Goal: Find specific page/section: Find specific page/section

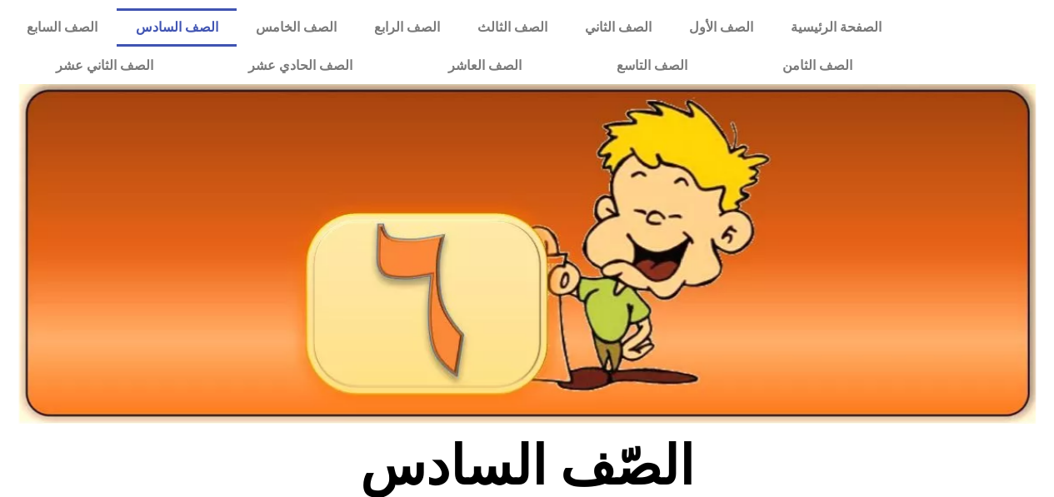
scroll to position [433, 0]
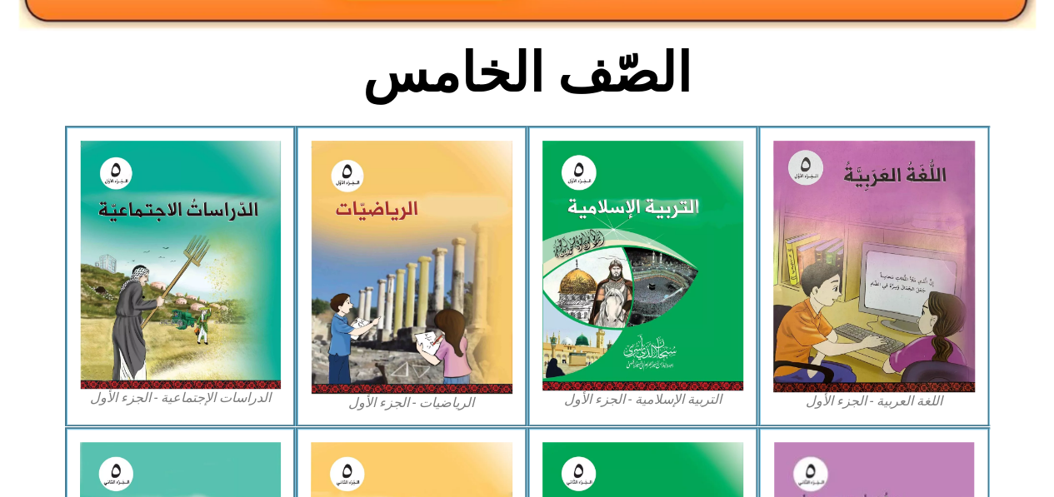
scroll to position [447, 0]
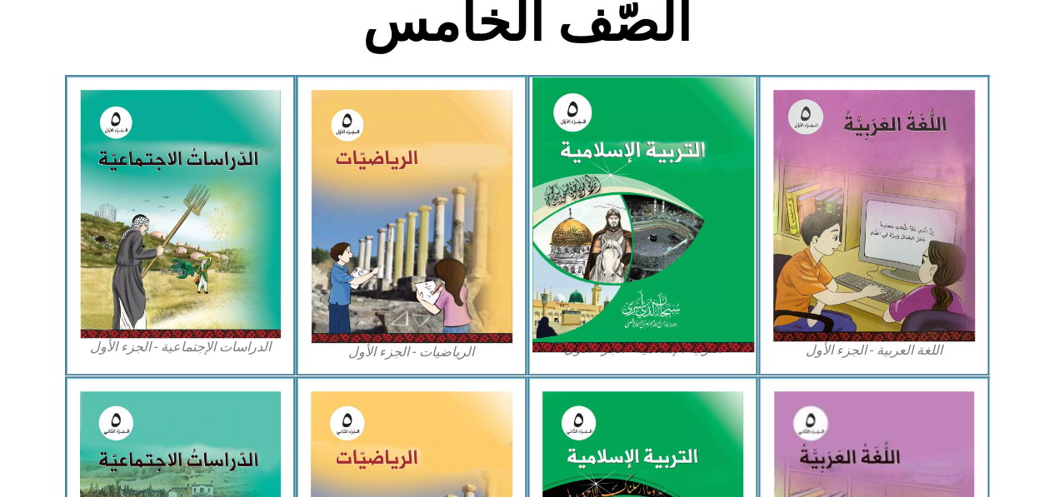
click at [658, 212] on img at bounding box center [643, 215] width 222 height 276
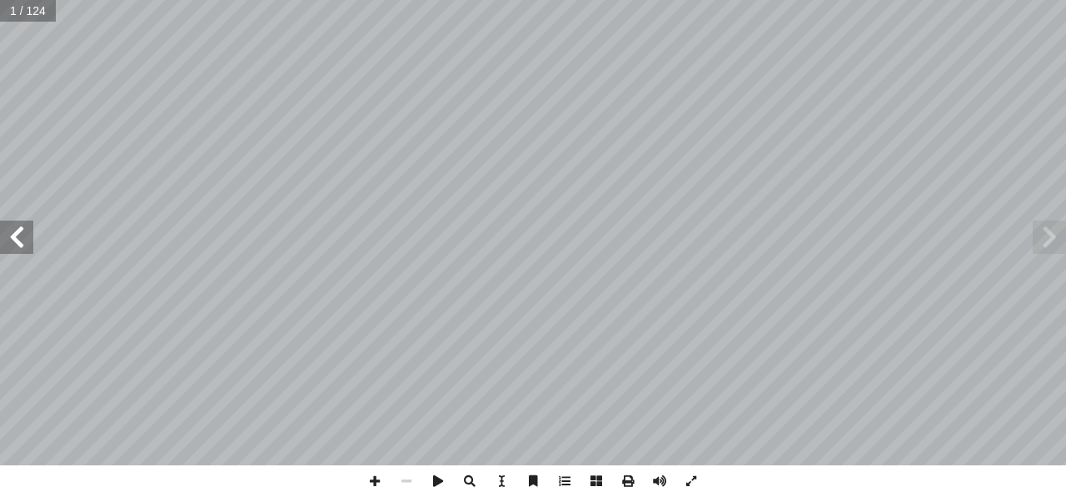
click at [25, 236] on span at bounding box center [16, 237] width 33 height 33
